Goal: Task Accomplishment & Management: Manage account settings

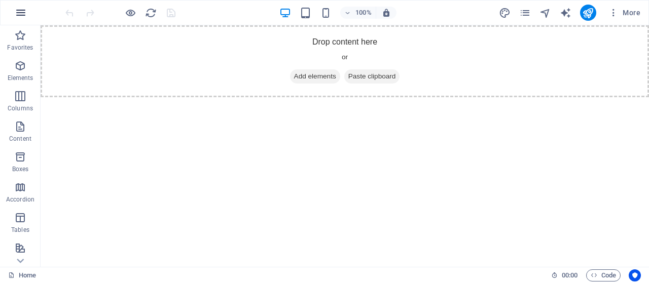
click at [26, 13] on button "button" at bounding box center [21, 13] width 24 height 24
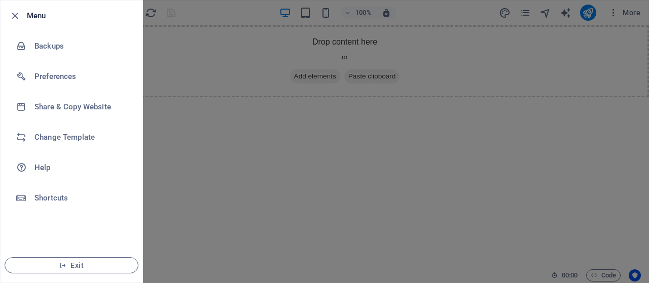
click at [301, 114] on div at bounding box center [324, 141] width 649 height 283
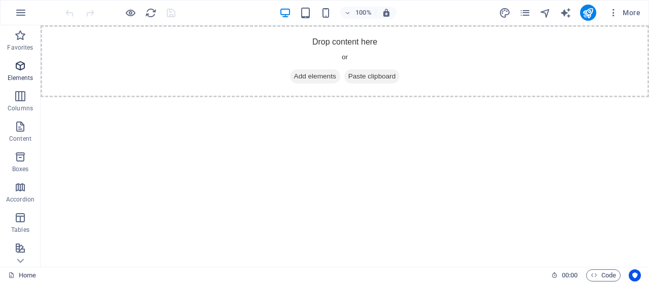
click at [26, 61] on icon "button" at bounding box center [20, 66] width 12 height 12
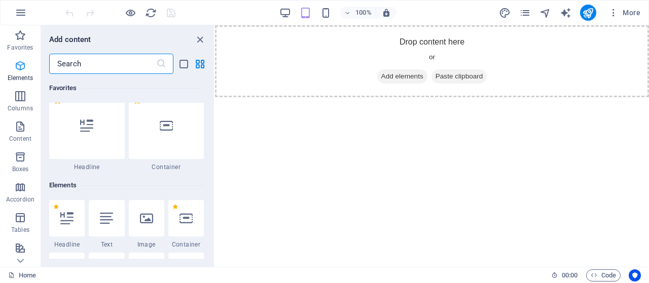
scroll to position [108, 0]
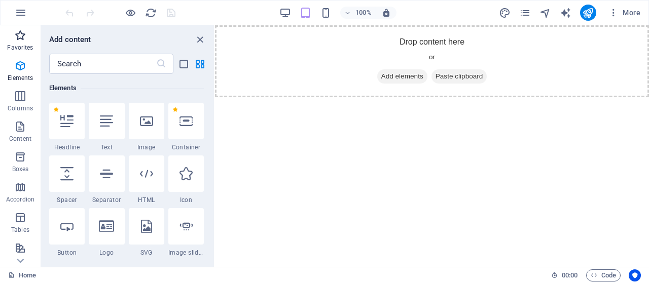
click at [18, 43] on span "Favorites" at bounding box center [20, 41] width 41 height 24
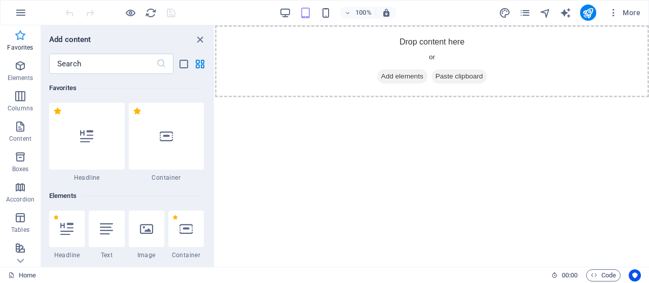
scroll to position [0, 0]
click at [19, 14] on icon "button" at bounding box center [21, 13] width 12 height 12
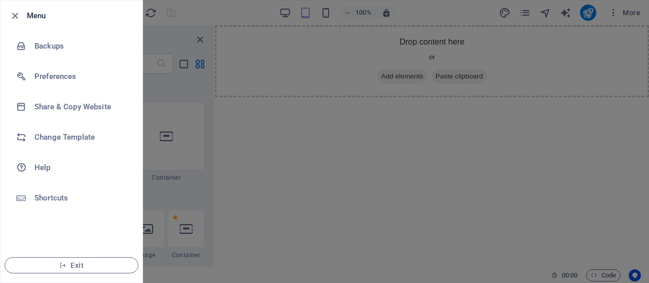
click at [298, 167] on div at bounding box center [324, 141] width 649 height 283
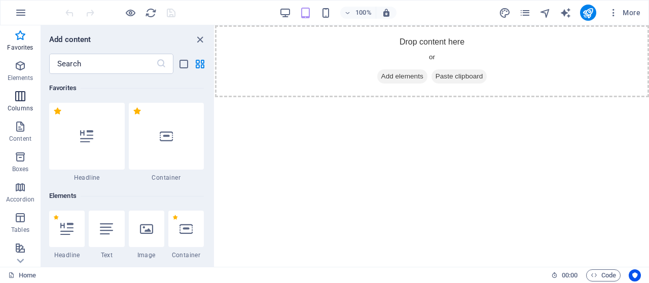
click at [17, 108] on p "Columns" at bounding box center [20, 108] width 25 height 8
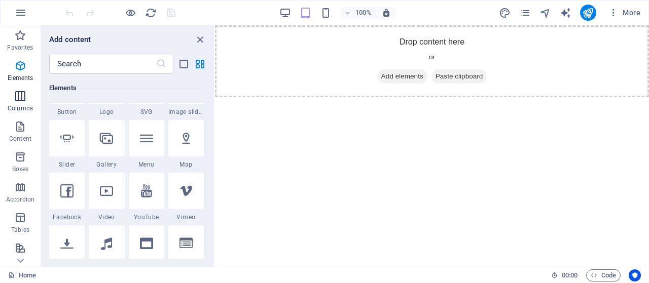
scroll to position [502, 0]
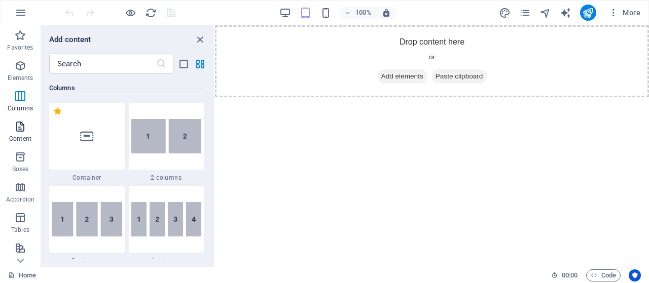
click at [20, 139] on p "Content" at bounding box center [20, 139] width 22 height 8
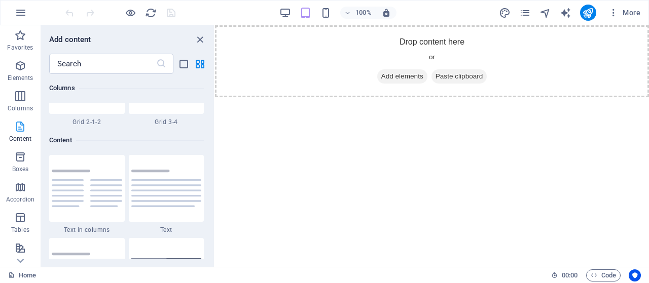
scroll to position [1774, 0]
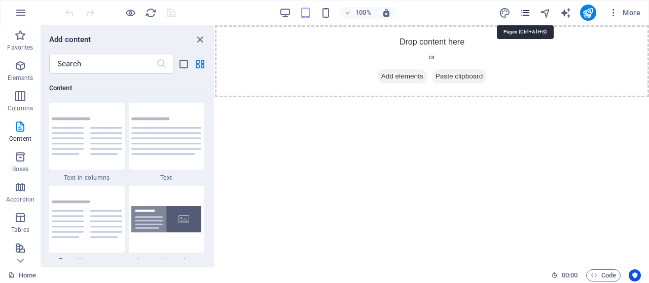
click at [525, 18] on icon "pages" at bounding box center [525, 13] width 12 height 12
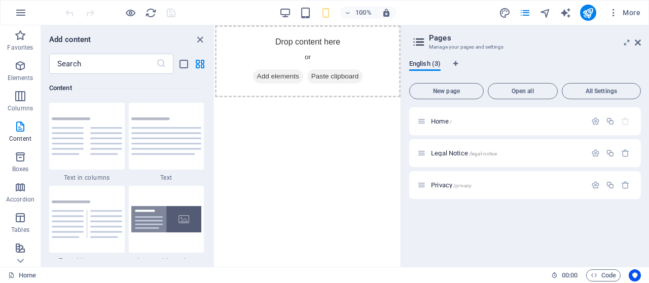
click at [422, 66] on span "English (3)" at bounding box center [424, 65] width 31 height 14
click at [459, 67] on span "Language Tabs" at bounding box center [456, 65] width 6 height 8
select select "41"
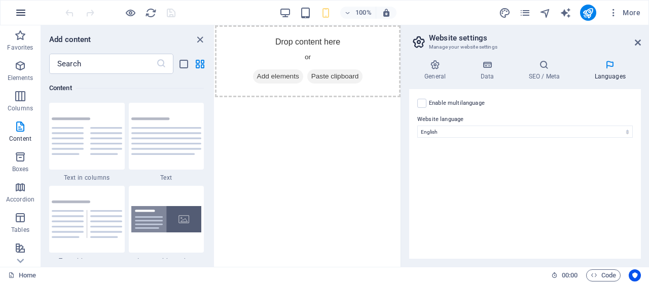
click at [21, 14] on icon "button" at bounding box center [21, 13] width 12 height 12
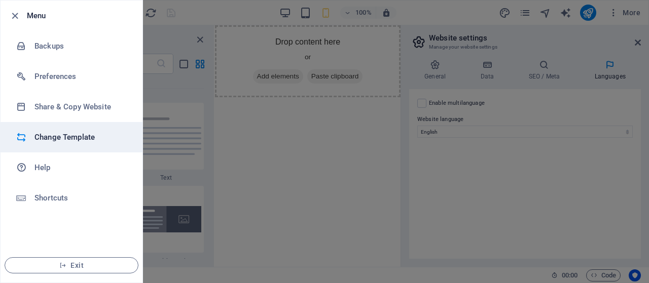
click at [57, 137] on h6 "Change Template" at bounding box center [81, 137] width 94 height 12
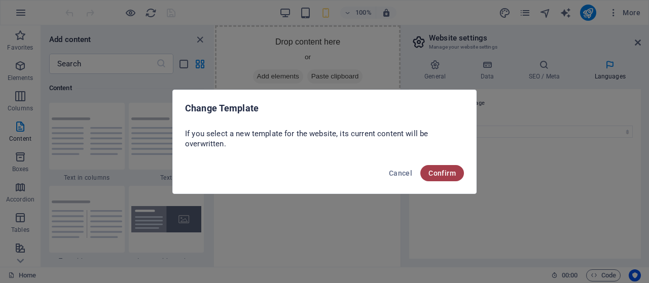
click at [455, 173] on span "Confirm" at bounding box center [441, 173] width 27 height 8
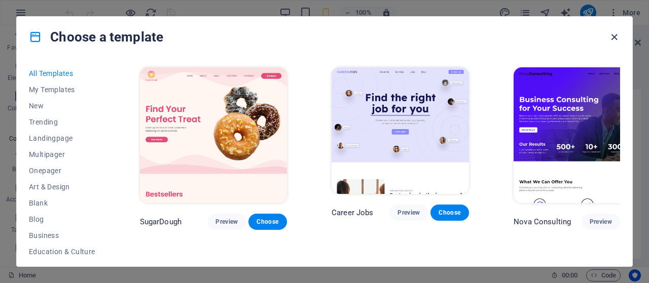
click at [615, 32] on icon "button" at bounding box center [614, 37] width 12 height 12
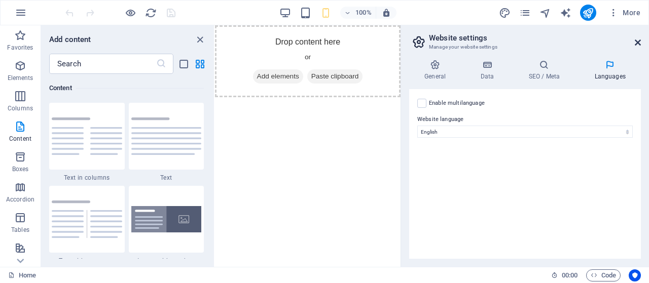
click at [635, 47] on link at bounding box center [638, 43] width 6 height 9
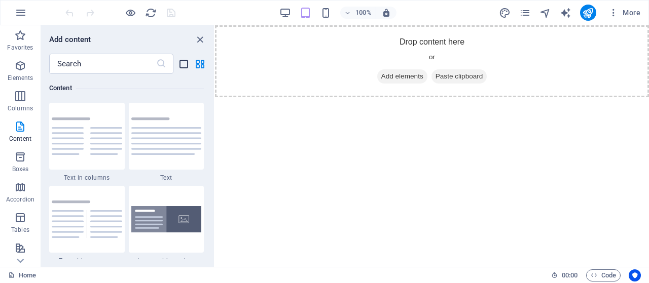
click at [185, 64] on icon "list-view" at bounding box center [184, 64] width 12 height 12
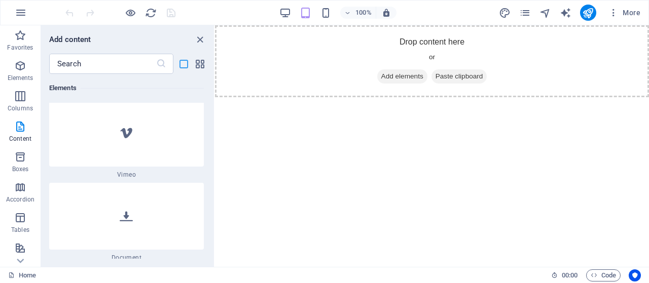
scroll to position [5235, 0]
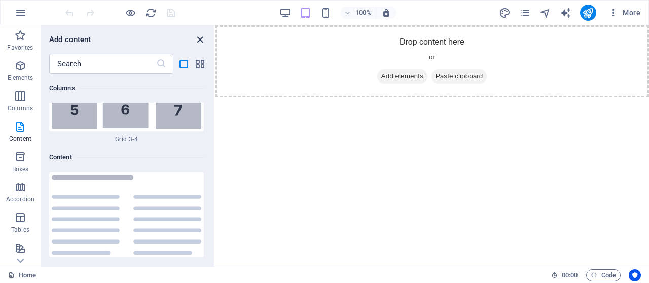
click at [201, 38] on icon "close panel" at bounding box center [200, 40] width 12 height 12
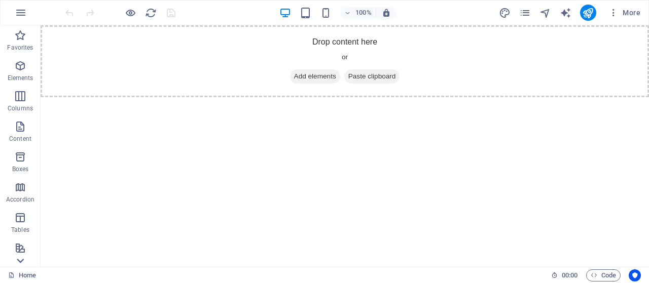
click at [15, 264] on icon at bounding box center [20, 261] width 14 height 14
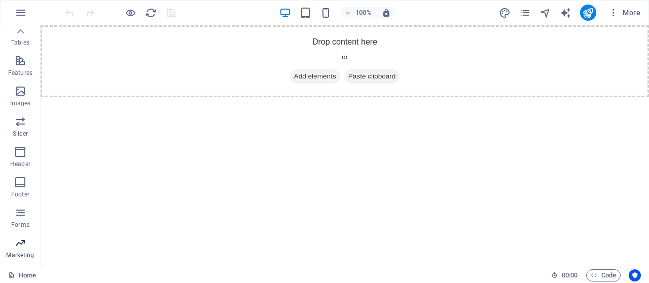
scroll to position [184, 0]
click at [16, 159] on icon "button" at bounding box center [20, 156] width 12 height 12
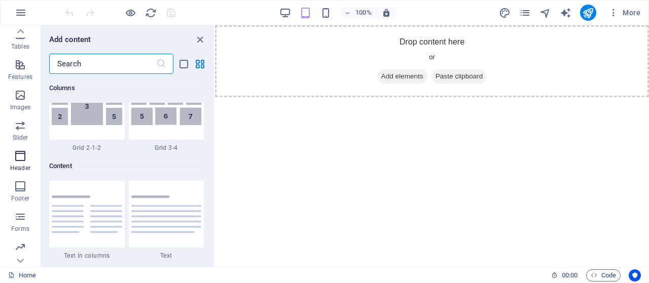
scroll to position [6106, 0]
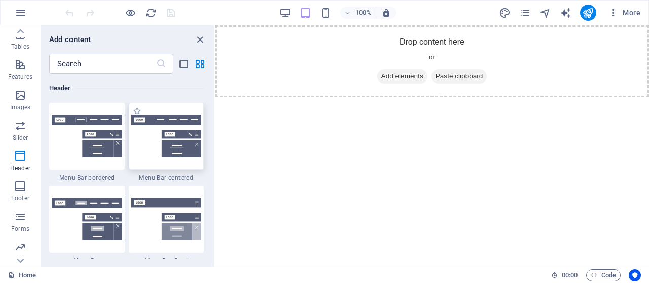
click at [172, 145] on img at bounding box center [166, 136] width 70 height 43
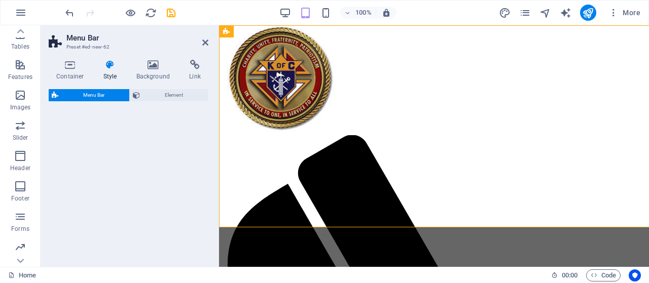
select select "rem"
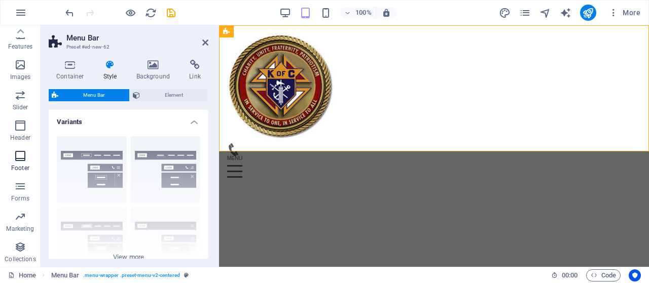
scroll to position [0, 0]
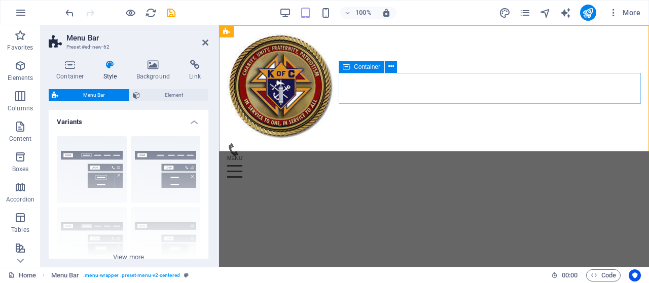
click at [393, 143] on div "Menu" at bounding box center [434, 165] width 414 height 44
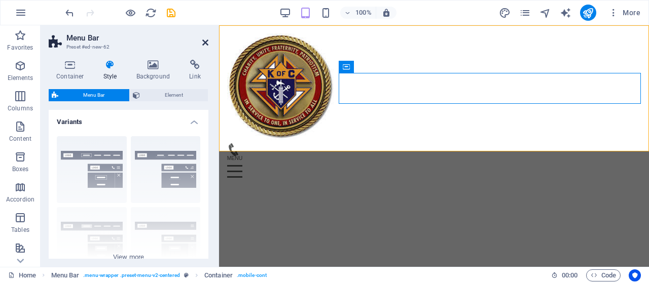
click at [204, 45] on icon at bounding box center [205, 43] width 6 height 8
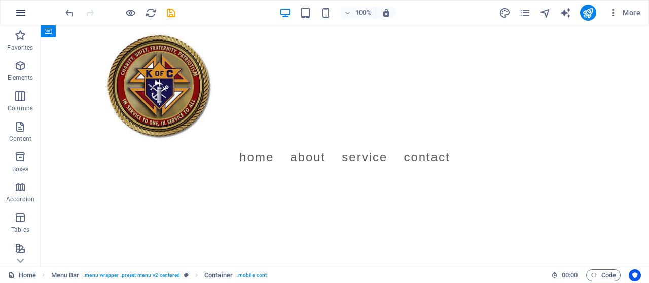
click at [24, 16] on icon "button" at bounding box center [21, 13] width 12 height 12
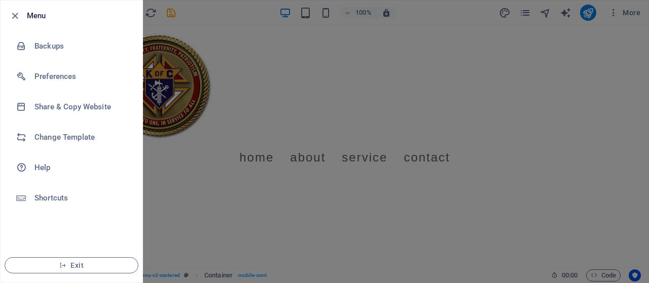
click at [220, 158] on div at bounding box center [324, 141] width 649 height 283
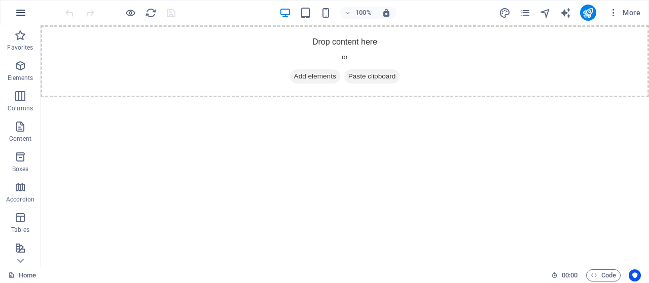
click at [19, 11] on icon "button" at bounding box center [21, 13] width 12 height 12
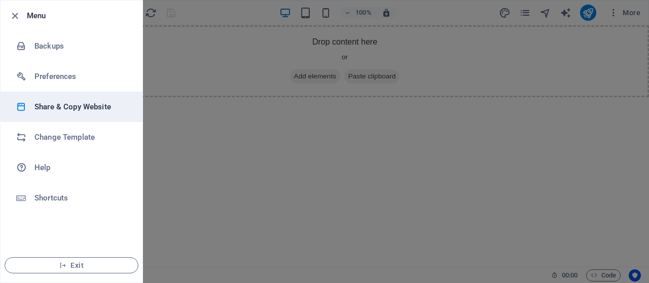
click at [68, 107] on h6 "Share & Copy Website" at bounding box center [81, 107] width 94 height 12
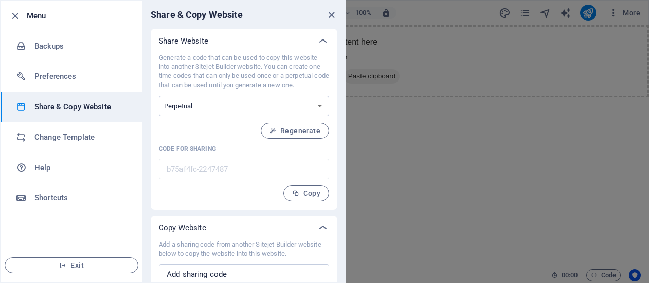
scroll to position [32, 0]
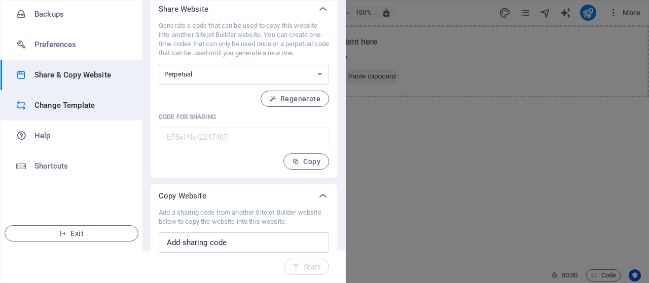
click at [109, 111] on h6 "Change Template" at bounding box center [81, 105] width 94 height 12
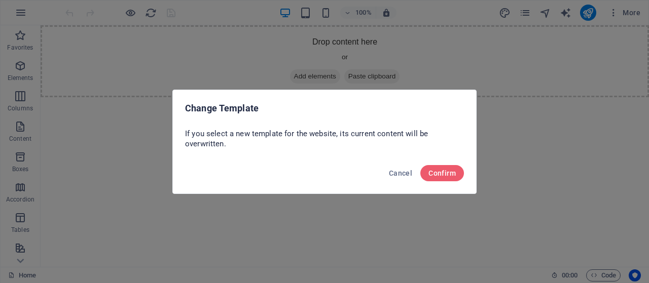
scroll to position [0, 0]
click at [454, 174] on span "Confirm" at bounding box center [441, 173] width 27 height 8
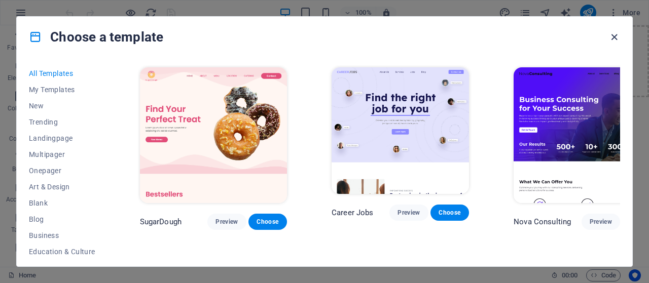
click at [617, 37] on icon "button" at bounding box center [614, 37] width 12 height 12
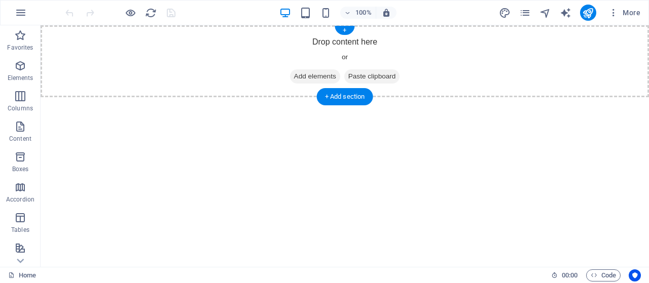
click at [312, 78] on span "Add elements" at bounding box center [315, 76] width 50 height 14
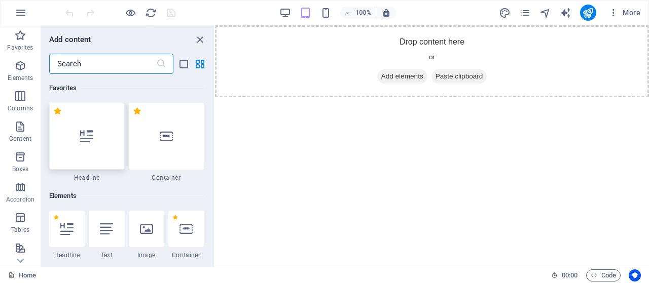
click at [101, 130] on div at bounding box center [87, 136] width 76 height 67
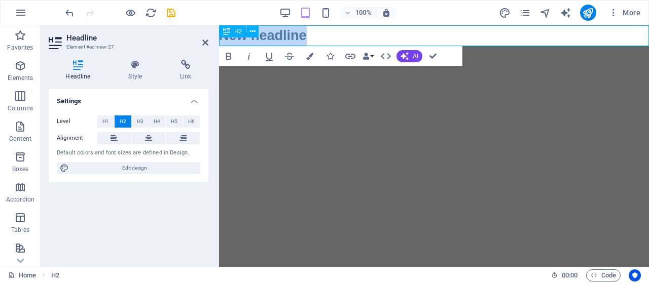
click at [315, 35] on h2 "New headline" at bounding box center [434, 35] width 430 height 21
click at [202, 46] on header "Headline Element #ed-new-27" at bounding box center [129, 38] width 160 height 26
click at [206, 40] on icon at bounding box center [205, 43] width 6 height 8
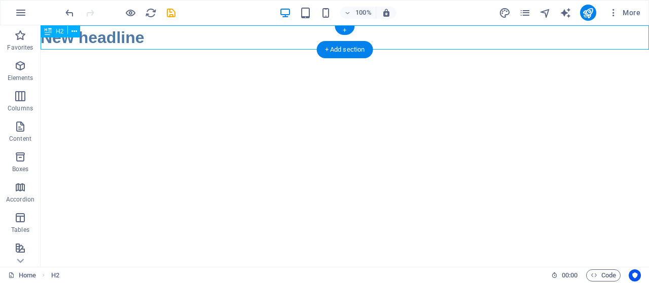
click at [206, 40] on div "New headline" at bounding box center [345, 37] width 608 height 24
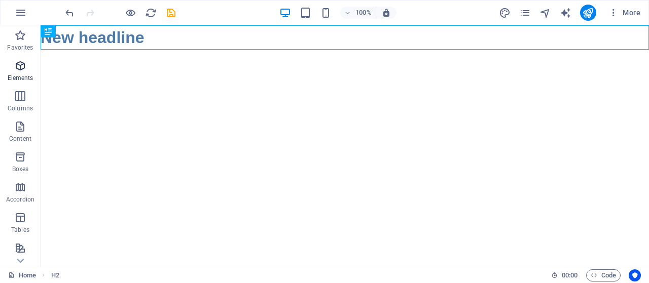
click at [18, 66] on icon "button" at bounding box center [20, 66] width 12 height 12
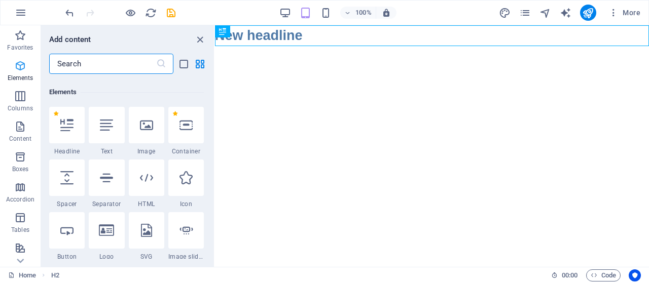
scroll to position [108, 0]
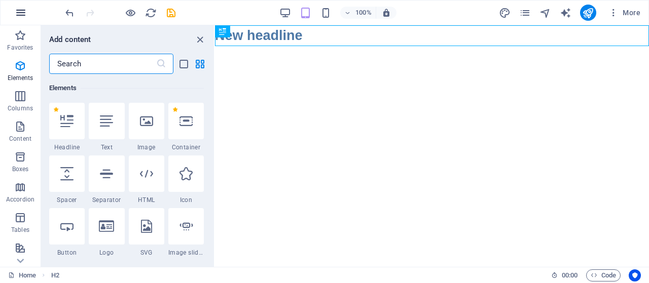
click at [25, 14] on icon "button" at bounding box center [21, 13] width 12 height 12
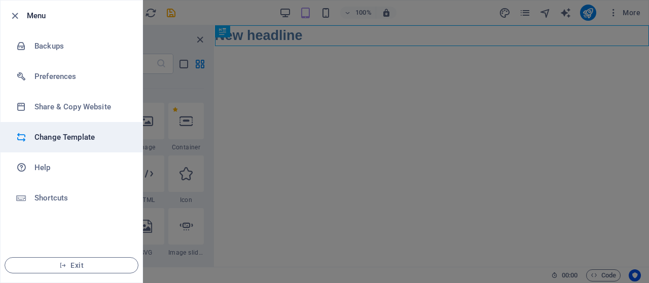
click at [73, 139] on h6 "Change Template" at bounding box center [81, 137] width 94 height 12
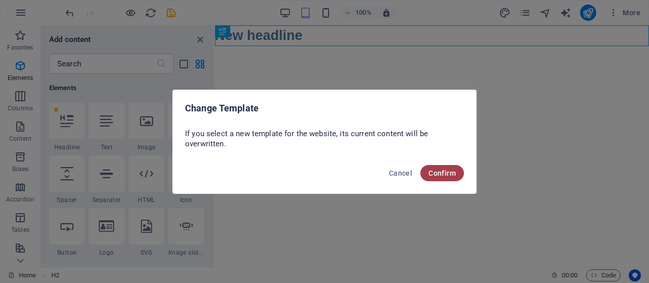
click at [444, 168] on button "Confirm" at bounding box center [442, 173] width 44 height 16
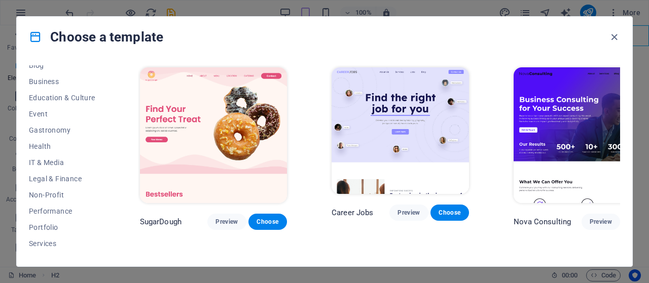
scroll to position [154, 0]
click at [73, 192] on span "Non-Profit" at bounding box center [62, 196] width 66 height 8
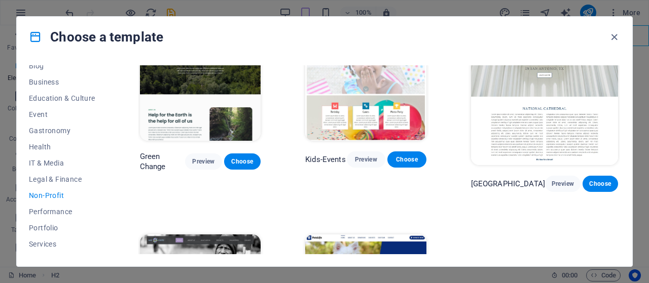
scroll to position [0, 0]
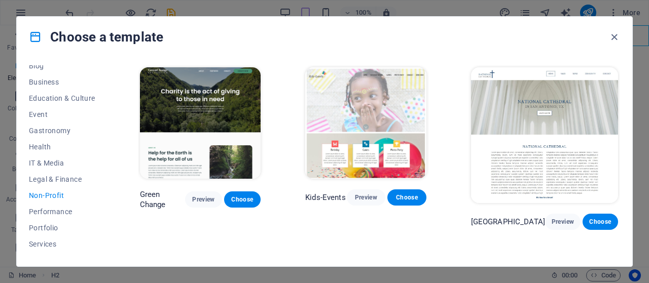
click at [580, 125] on img at bounding box center [544, 135] width 147 height 136
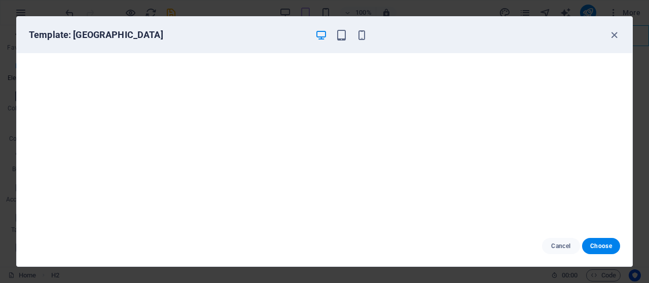
scroll to position [2, 0]
click at [598, 243] on span "Choose" at bounding box center [601, 246] width 22 height 8
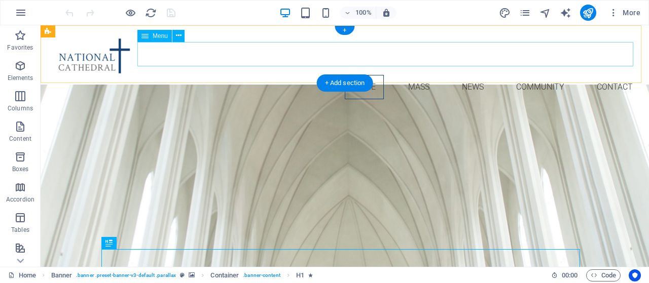
click at [413, 75] on nav "Home Mass News Community Contact" at bounding box center [345, 87] width 592 height 24
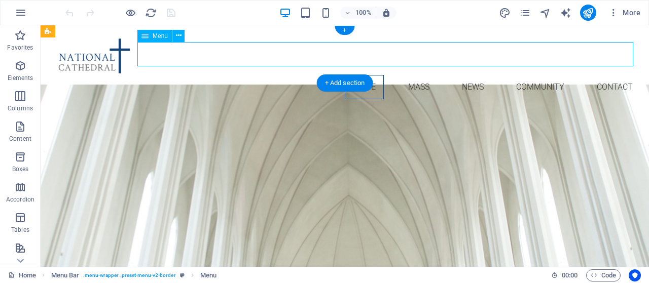
click at [414, 75] on nav "Home Mass News Community Contact" at bounding box center [345, 87] width 592 height 24
click at [411, 75] on nav "Home Mass News Community Contact" at bounding box center [345, 87] width 592 height 24
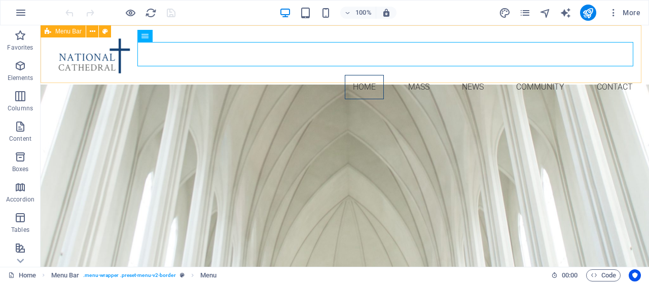
click at [74, 33] on span "Menu Bar" at bounding box center [68, 31] width 26 height 6
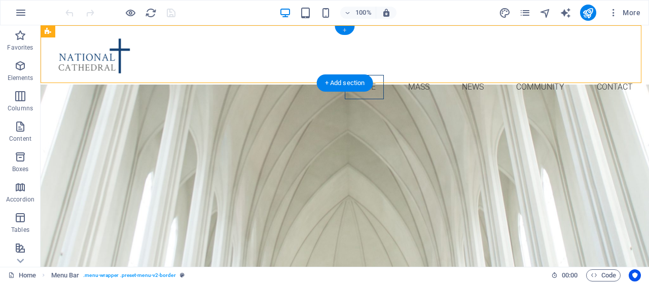
click at [340, 32] on div "+" at bounding box center [345, 30] width 20 height 9
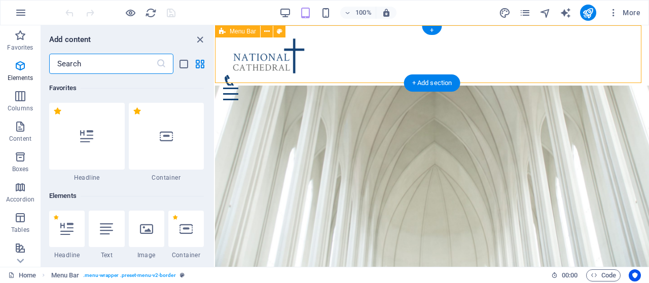
scroll to position [1774, 0]
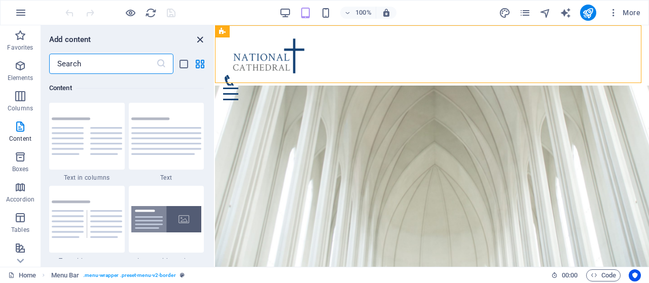
click at [198, 44] on icon "close panel" at bounding box center [200, 40] width 12 height 12
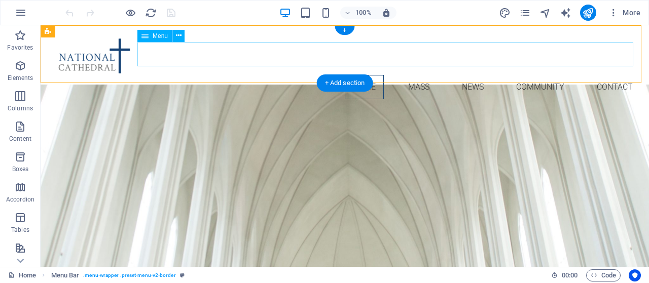
click at [350, 75] on nav "Home Mass News Community Contact" at bounding box center [345, 87] width 592 height 24
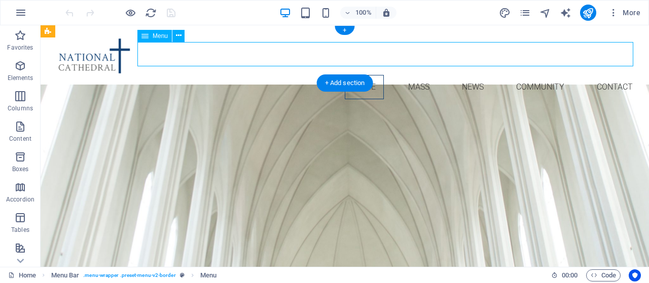
click at [413, 75] on nav "Home Mass News Community Contact" at bounding box center [345, 87] width 592 height 24
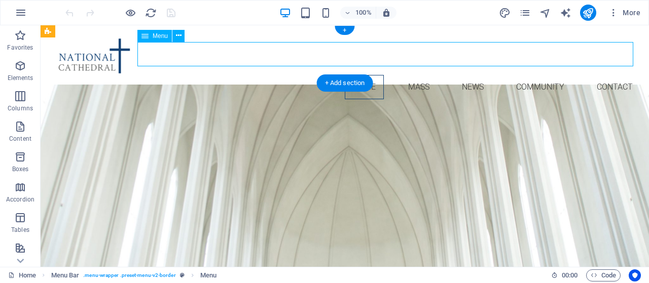
select select
select select "1"
select select
select select "2"
select select
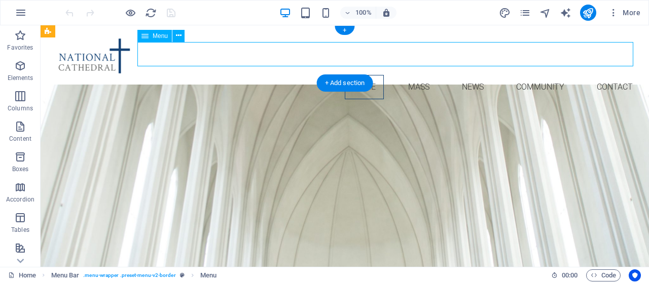
select select "3"
select select
select select "4"
select select
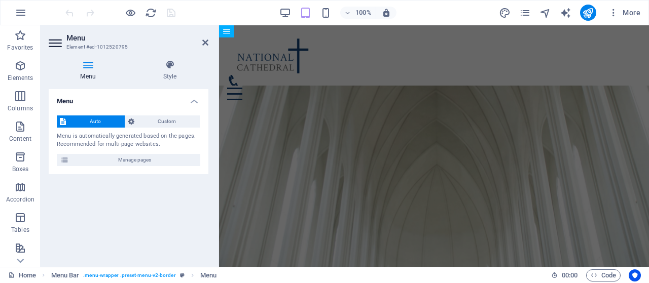
click at [83, 65] on icon at bounding box center [88, 65] width 79 height 10
click at [157, 119] on span "Custom" at bounding box center [167, 122] width 60 height 12
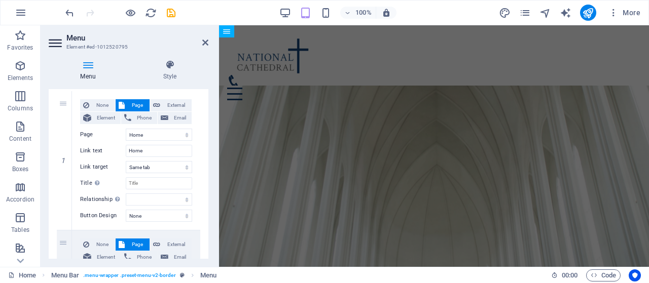
scroll to position [96, 0]
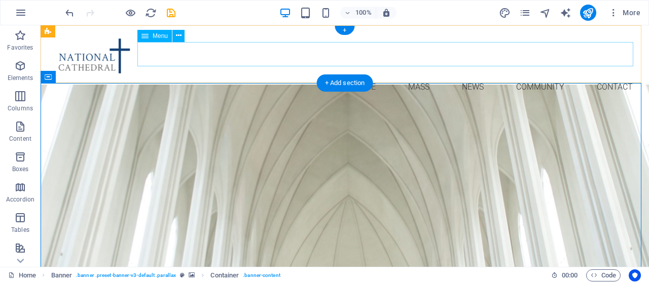
click at [412, 75] on nav "Home Mass News Community Contact" at bounding box center [345, 87] width 592 height 24
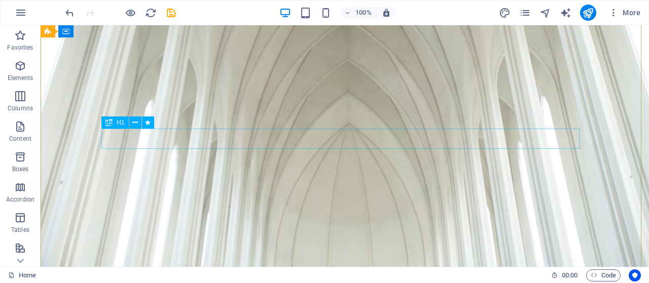
scroll to position [0, 0]
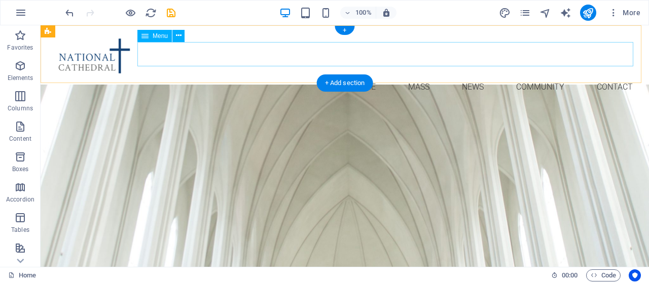
click at [417, 75] on nav "Home Mass News Community Contact" at bounding box center [345, 87] width 592 height 24
click at [416, 75] on nav "Home Mass News Community Contact" at bounding box center [345, 87] width 592 height 24
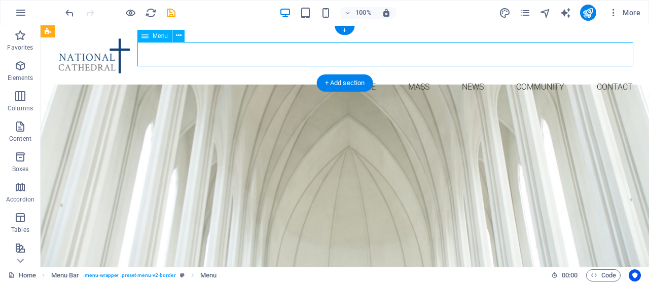
select select
select select "1"
select select
select select "2"
select select
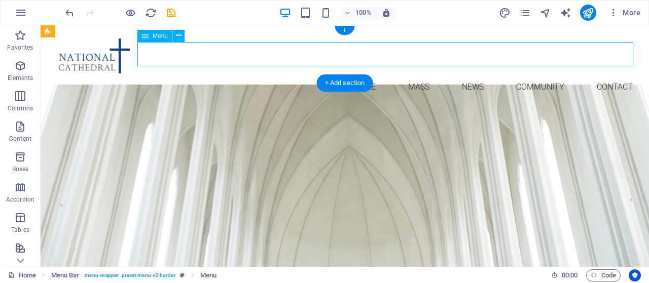
select select "3"
select select
select select "4"
select select
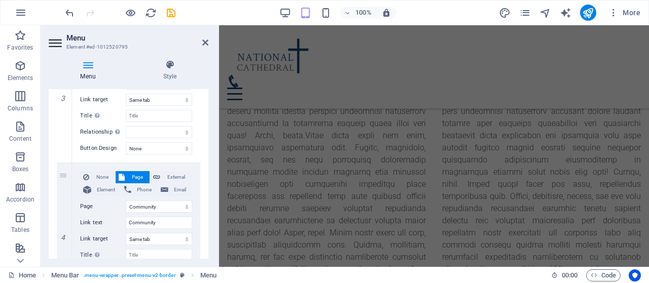
scroll to position [446, 0]
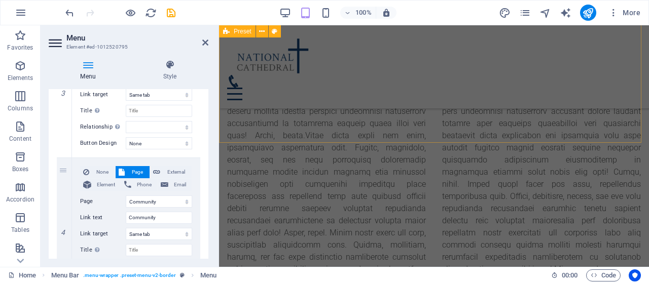
click at [357, 104] on div "stgeorgeknights.ca It's time for a break!" at bounding box center [434, 162] width 430 height 374
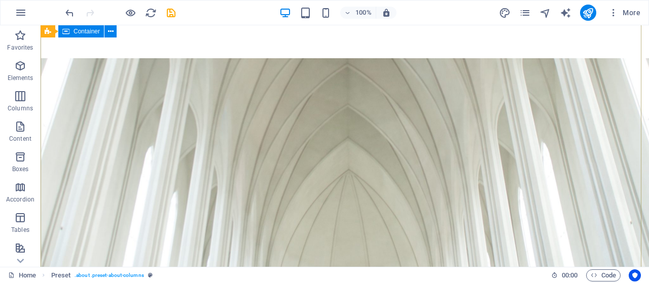
scroll to position [0, 0]
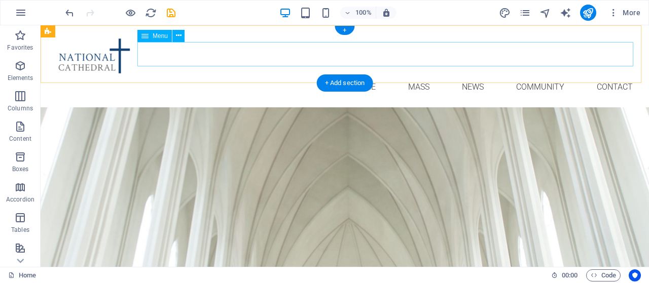
click at [409, 75] on nav "Home Mass News Community Contact" at bounding box center [345, 87] width 592 height 24
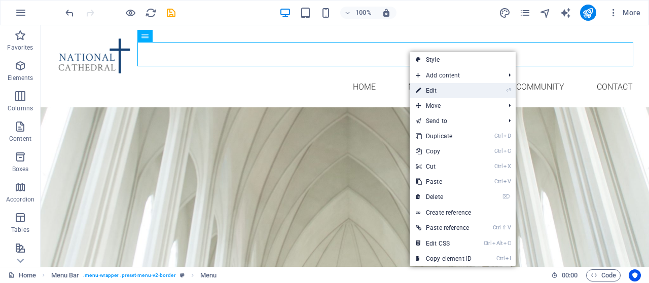
click at [439, 92] on link "⏎ Edit" at bounding box center [444, 90] width 68 height 15
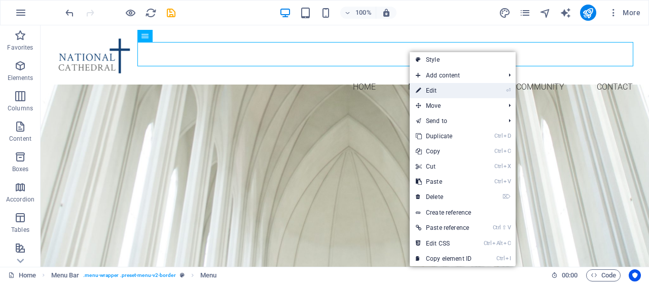
select select
select select "1"
select select
select select "2"
select select
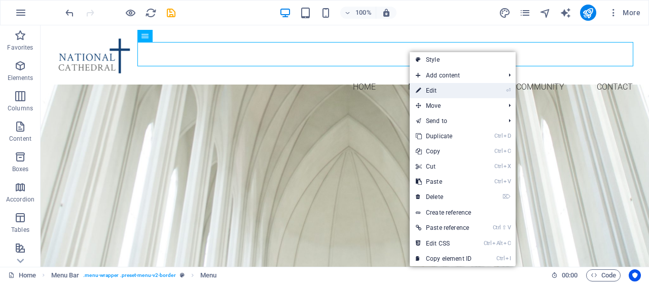
select select "3"
select select
select select "4"
select select
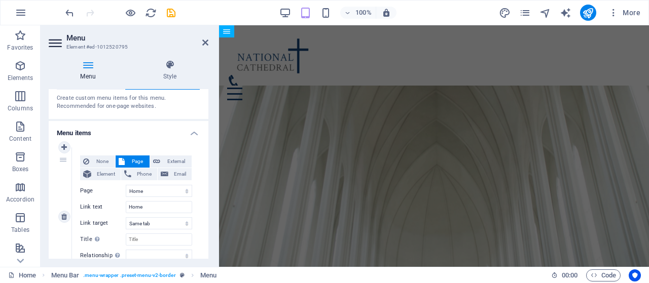
scroll to position [40, 0]
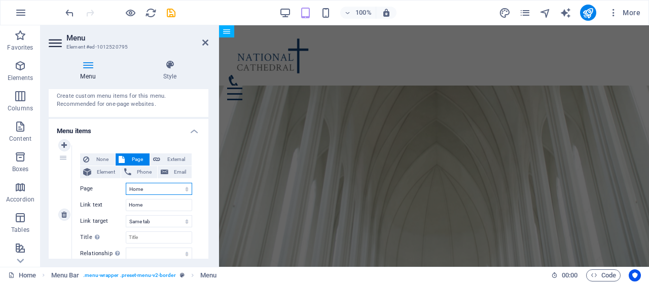
click at [164, 191] on select "Home Mass News Community Contact Legal Notice Privacy" at bounding box center [159, 189] width 66 height 12
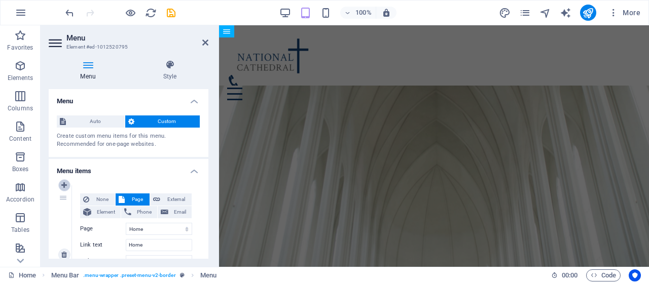
click at [66, 185] on icon at bounding box center [64, 185] width 6 height 7
select select
select select "0"
type input "Home"
select select
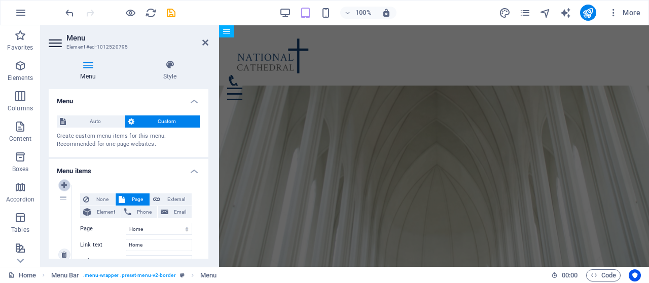
select select "1"
type input "Mass"
select select
select select "2"
type input "News"
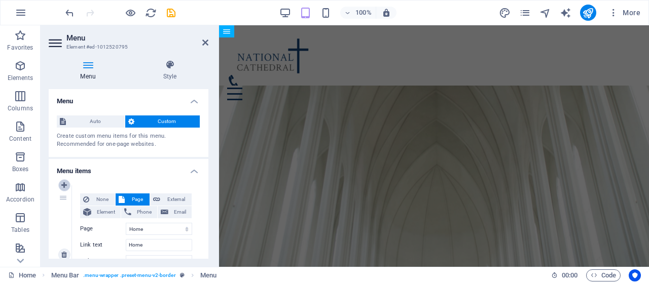
select select
select select "3"
type input "Community"
select select
select select "4"
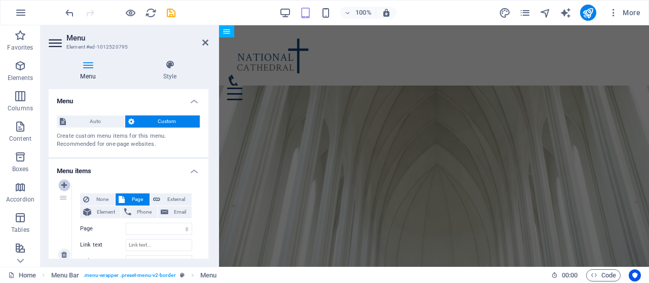
select select
click at [66, 185] on icon at bounding box center [64, 185] width 6 height 7
select select
select select "0"
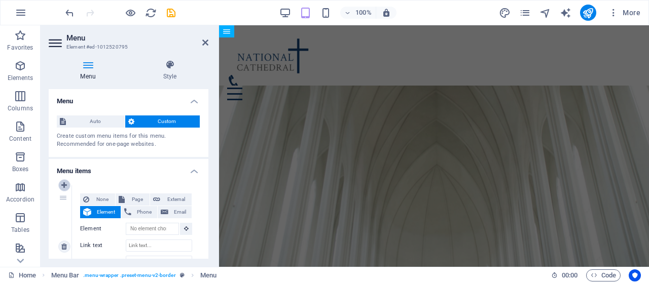
type input "Home"
select select
select select "1"
type input "Mass"
select select
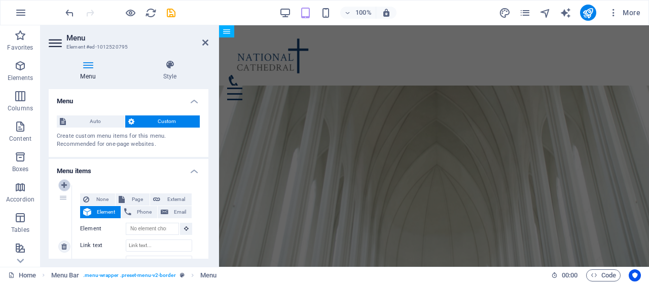
select select "2"
type input "News"
select select
select select "3"
type input "Community"
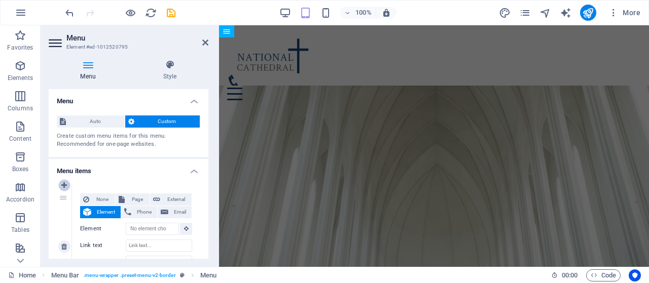
select select
select select "4"
select select
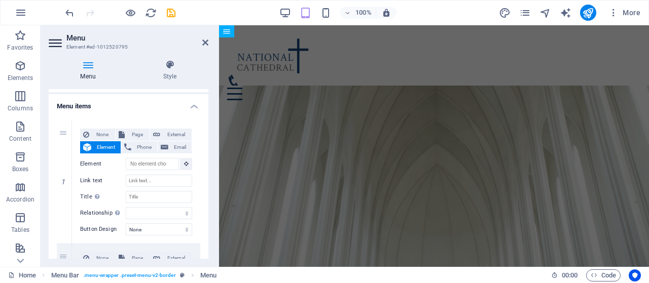
scroll to position [122, 0]
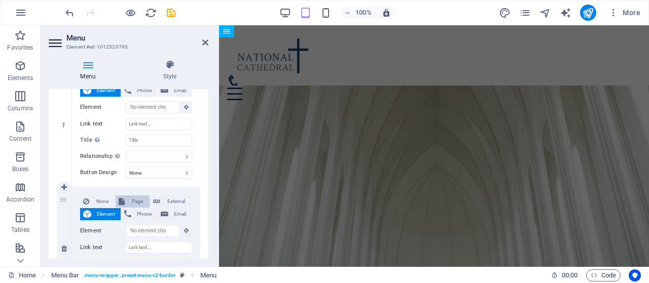
click at [128, 200] on span "Page" at bounding box center [137, 202] width 19 height 12
select select
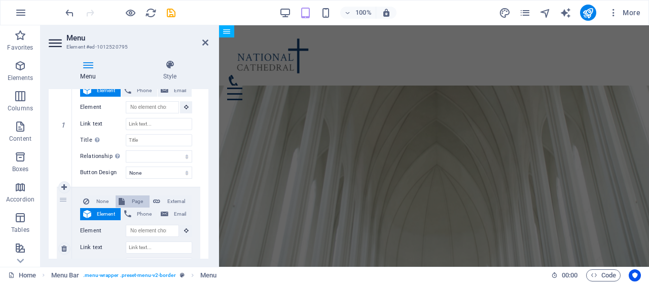
select select
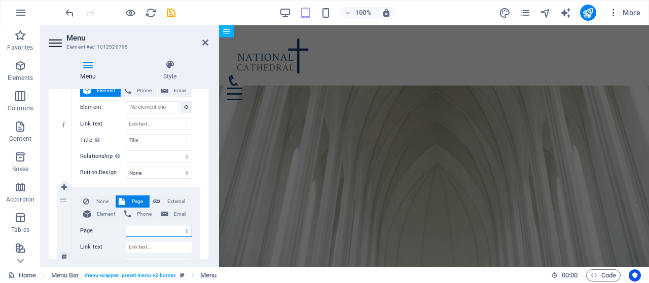
click at [164, 234] on select "Home Mass News Community Contact Legal Notice Privacy" at bounding box center [159, 231] width 66 height 12
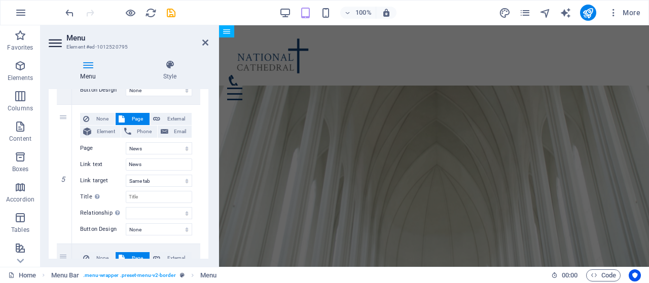
scroll to position [623, 0]
click at [27, 10] on button "button" at bounding box center [21, 13] width 24 height 24
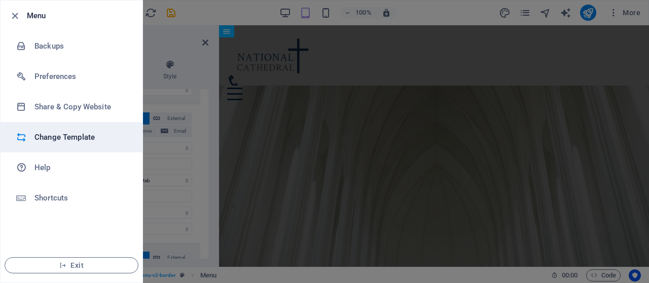
click at [83, 142] on h6 "Change Template" at bounding box center [81, 137] width 94 height 12
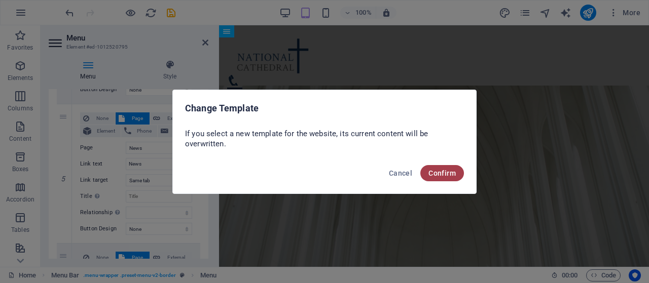
click at [450, 174] on span "Confirm" at bounding box center [441, 173] width 27 height 8
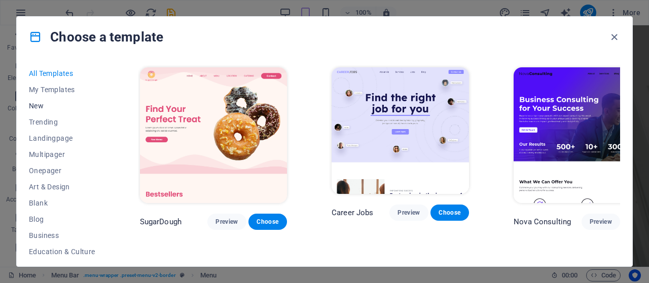
click at [63, 104] on span "New" at bounding box center [62, 106] width 66 height 8
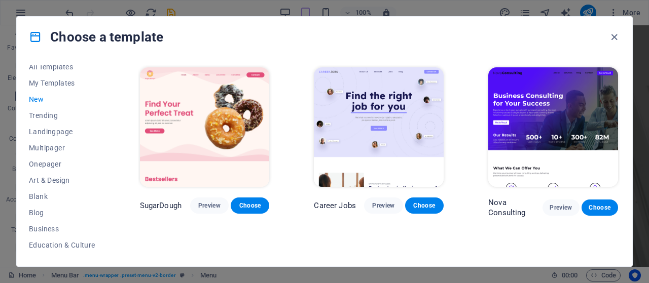
scroll to position [7, 0]
click at [54, 194] on span "Blank" at bounding box center [62, 196] width 66 height 8
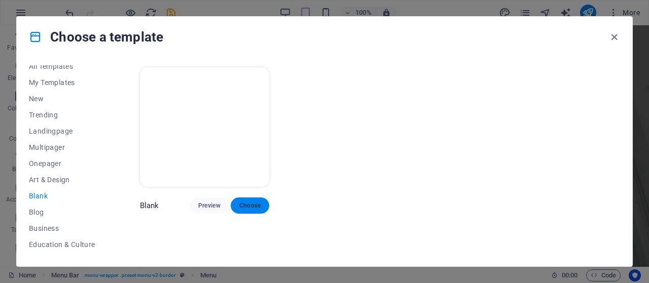
click at [253, 202] on span "Choose" at bounding box center [250, 206] width 22 height 8
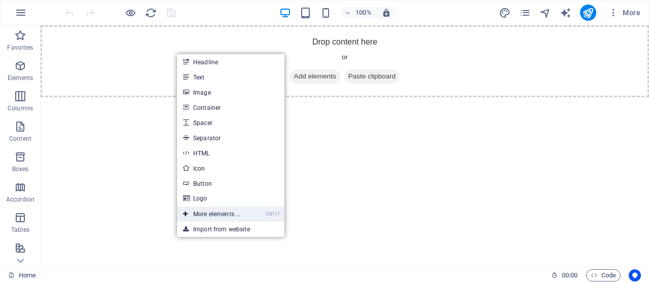
click at [213, 216] on link "Ctrl ⏎ More elements ..." at bounding box center [211, 214] width 69 height 15
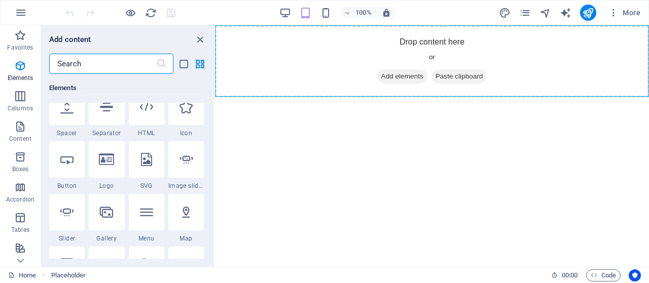
scroll to position [175, 0]
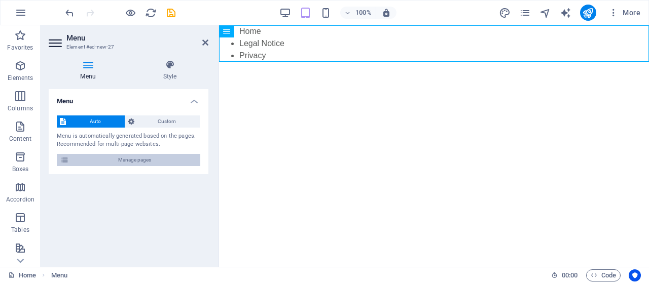
click at [153, 157] on span "Manage pages" at bounding box center [134, 160] width 125 height 12
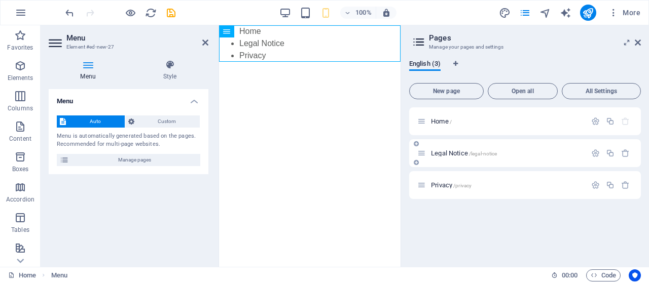
click at [444, 151] on span "Legal Notice /legal-notice" at bounding box center [464, 154] width 66 height 8
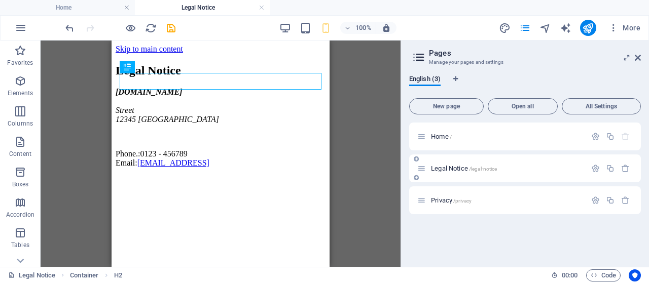
scroll to position [0, 0]
click at [629, 168] on icon "button" at bounding box center [625, 168] width 9 height 9
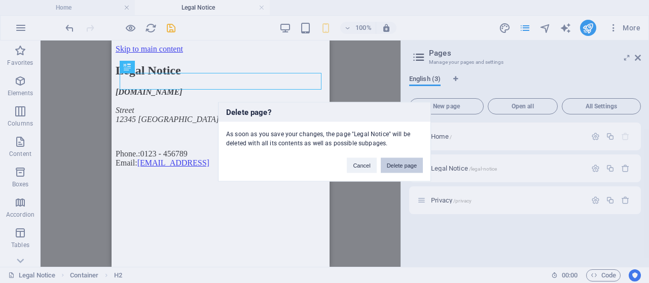
click at [410, 163] on button "Delete page" at bounding box center [402, 165] width 42 height 15
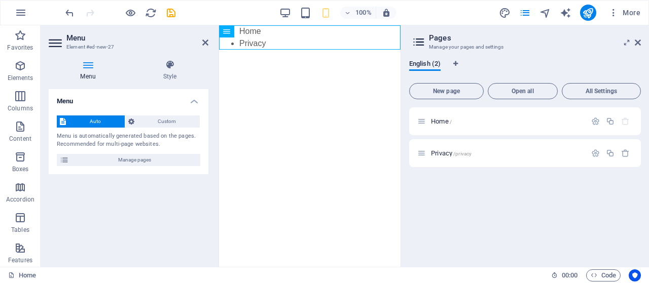
click at [649, 173] on div "English (2) New page Open all All Settings Home / Privacy /privacy" at bounding box center [525, 159] width 248 height 215
click at [624, 154] on icon "button" at bounding box center [625, 153] width 9 height 9
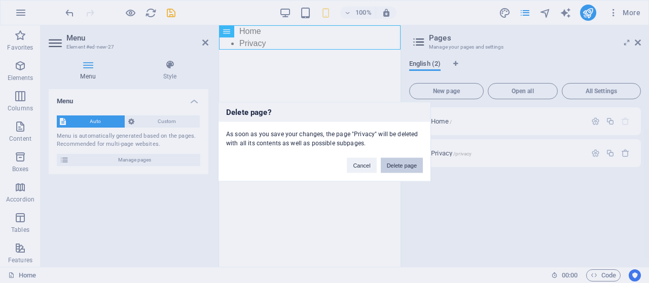
click at [413, 168] on button "Delete page" at bounding box center [402, 165] width 42 height 15
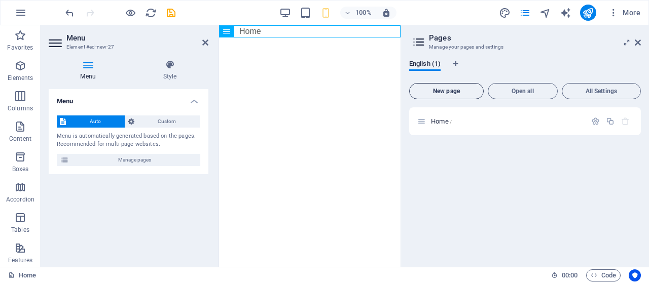
click at [449, 94] on span "New page" at bounding box center [446, 91] width 65 height 6
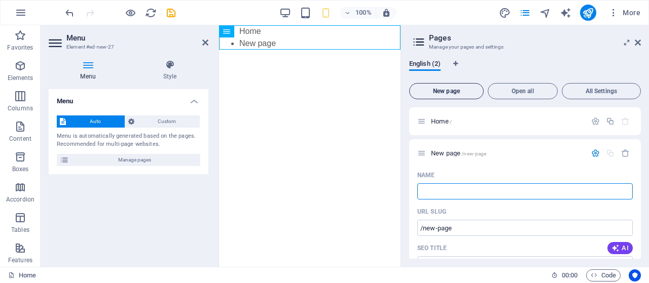
type input "k"
type input "/"
type input "/k"
type input "k"
type input "/"
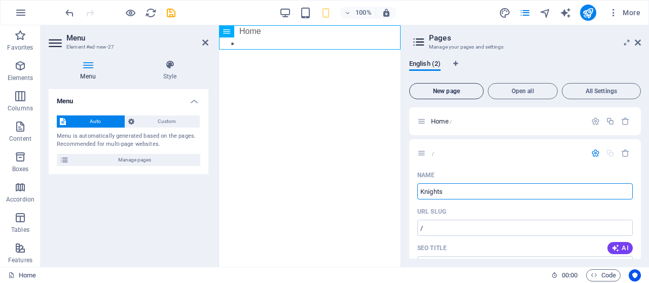
type input "Knights"
type input "/knights"
type input "Knights"
type input "Knights Events"
type input "/knights-events"
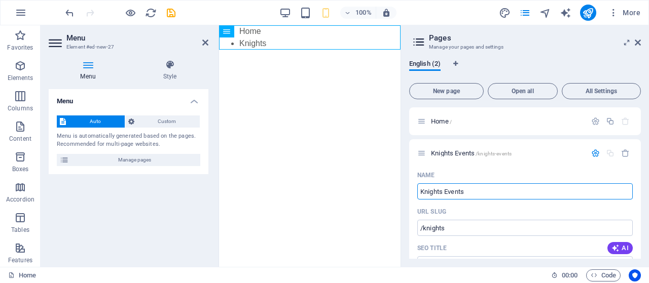
type input "Knights Events"
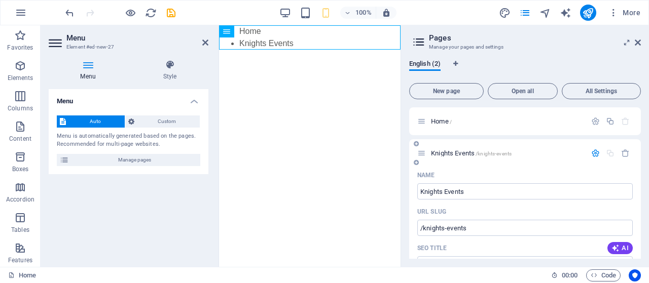
click at [572, 173] on div "Name" at bounding box center [524, 175] width 215 height 16
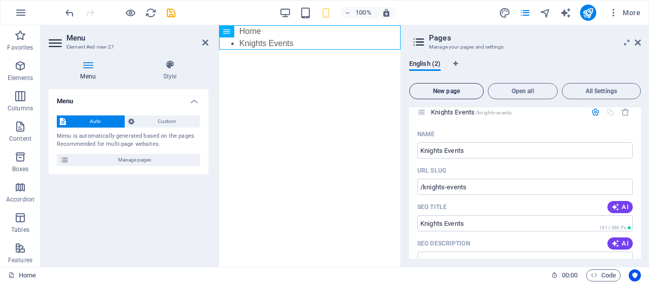
click at [458, 88] on span "New page" at bounding box center [446, 91] width 65 height 6
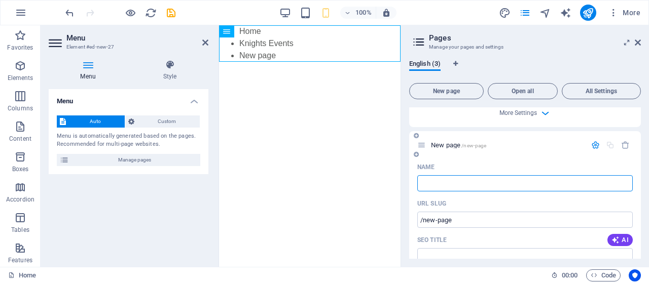
type input "/"
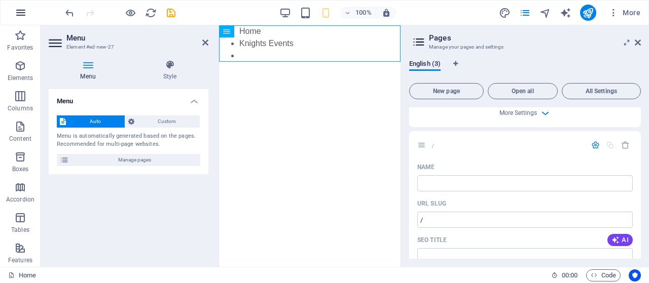
click at [30, 14] on button "button" at bounding box center [21, 13] width 24 height 24
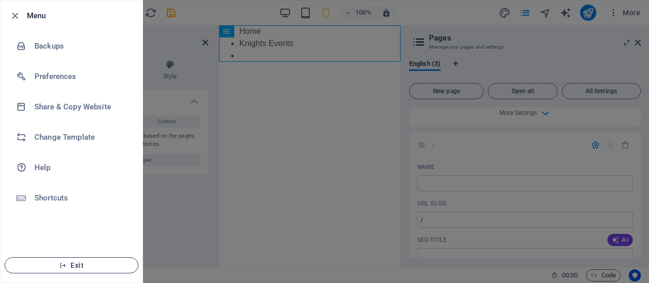
click at [85, 266] on span "Exit" at bounding box center [71, 266] width 117 height 8
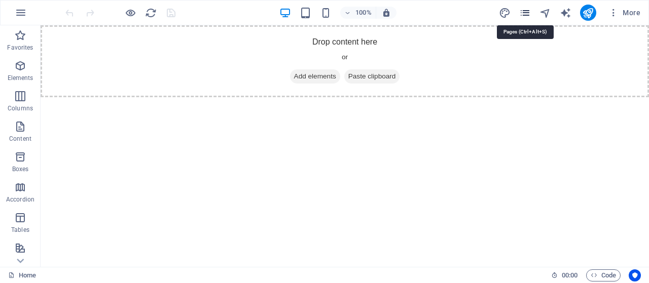
click at [523, 14] on icon "pages" at bounding box center [525, 13] width 12 height 12
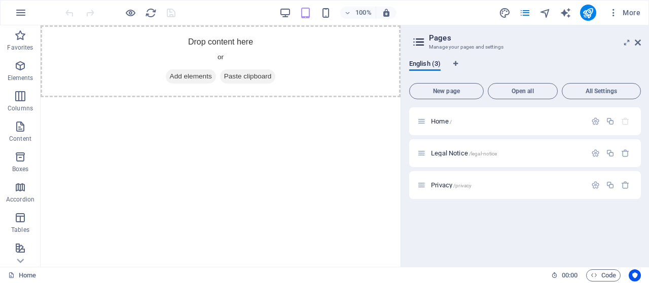
click at [420, 40] on icon at bounding box center [418, 42] width 15 height 14
click at [627, 43] on icon at bounding box center [627, 43] width 0 height 8
